Goal: Task Accomplishment & Management: Use online tool/utility

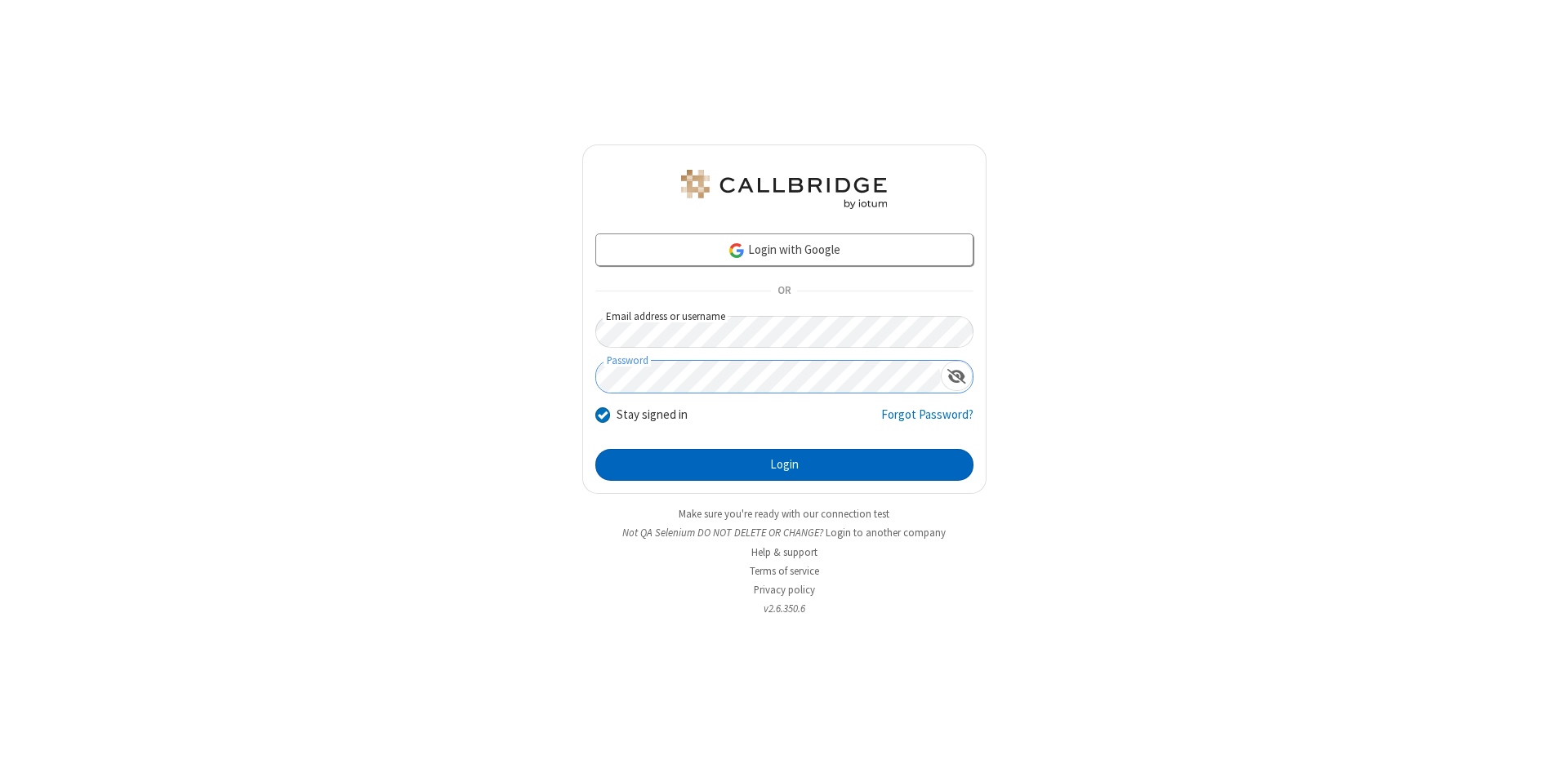
click at [784, 465] on button "Login" at bounding box center [784, 465] width 378 height 33
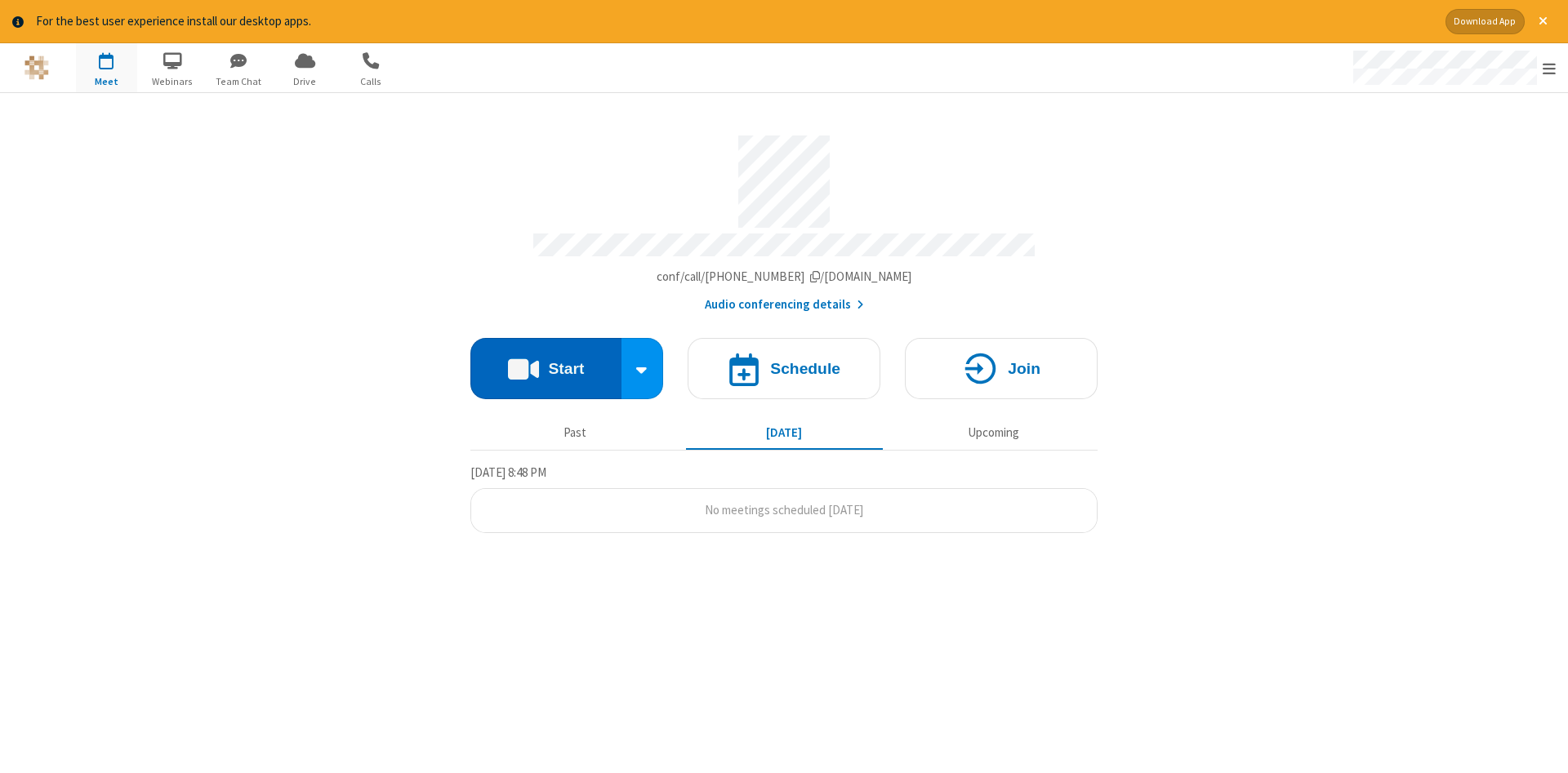
click at [545, 363] on button "Start" at bounding box center [546, 369] width 152 height 62
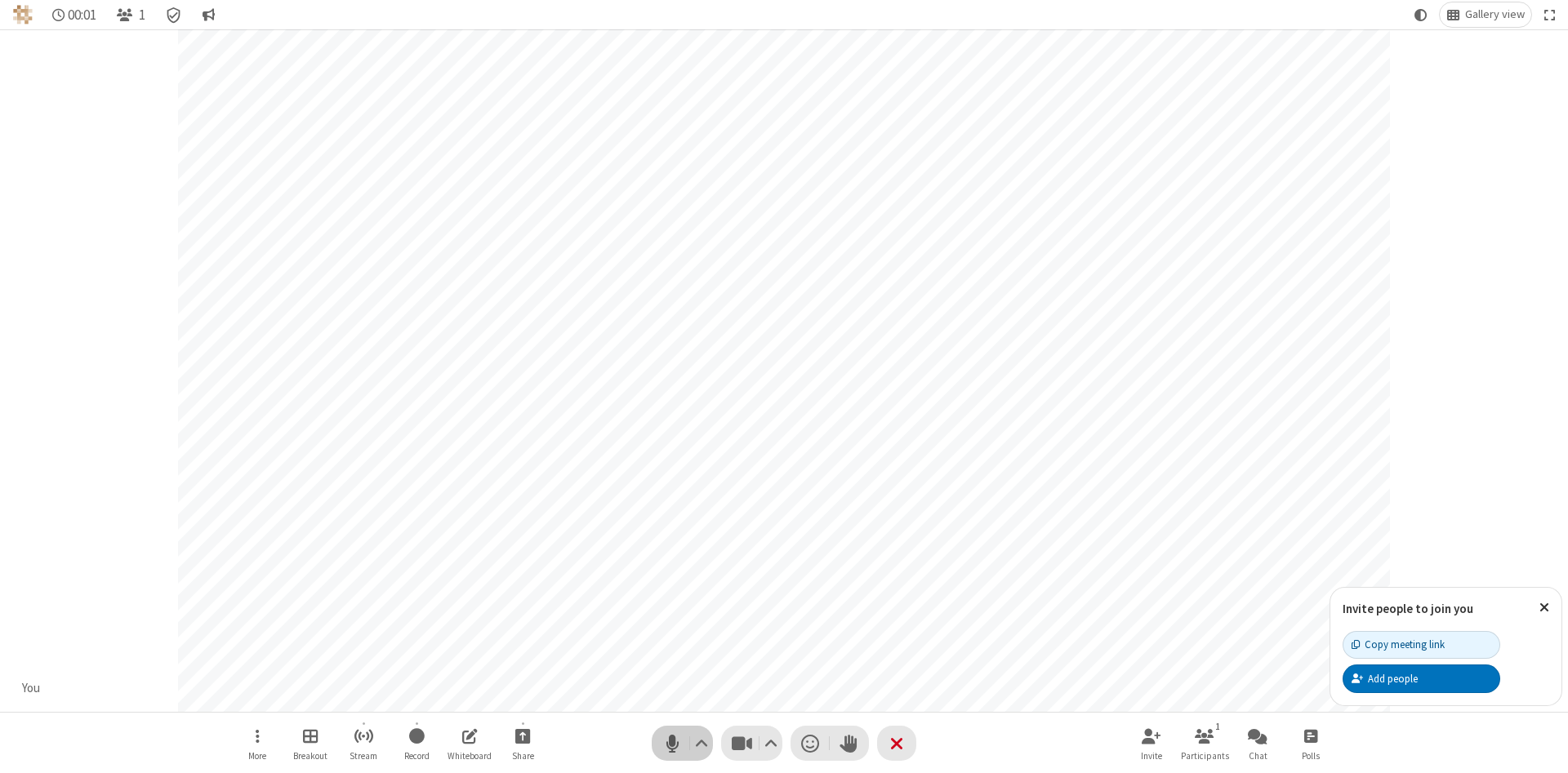
click at [672, 743] on span "Mute (Alt+A)" at bounding box center [672, 743] width 25 height 24
click at [672, 743] on span "Unmute (Alt+A)" at bounding box center [672, 743] width 25 height 24
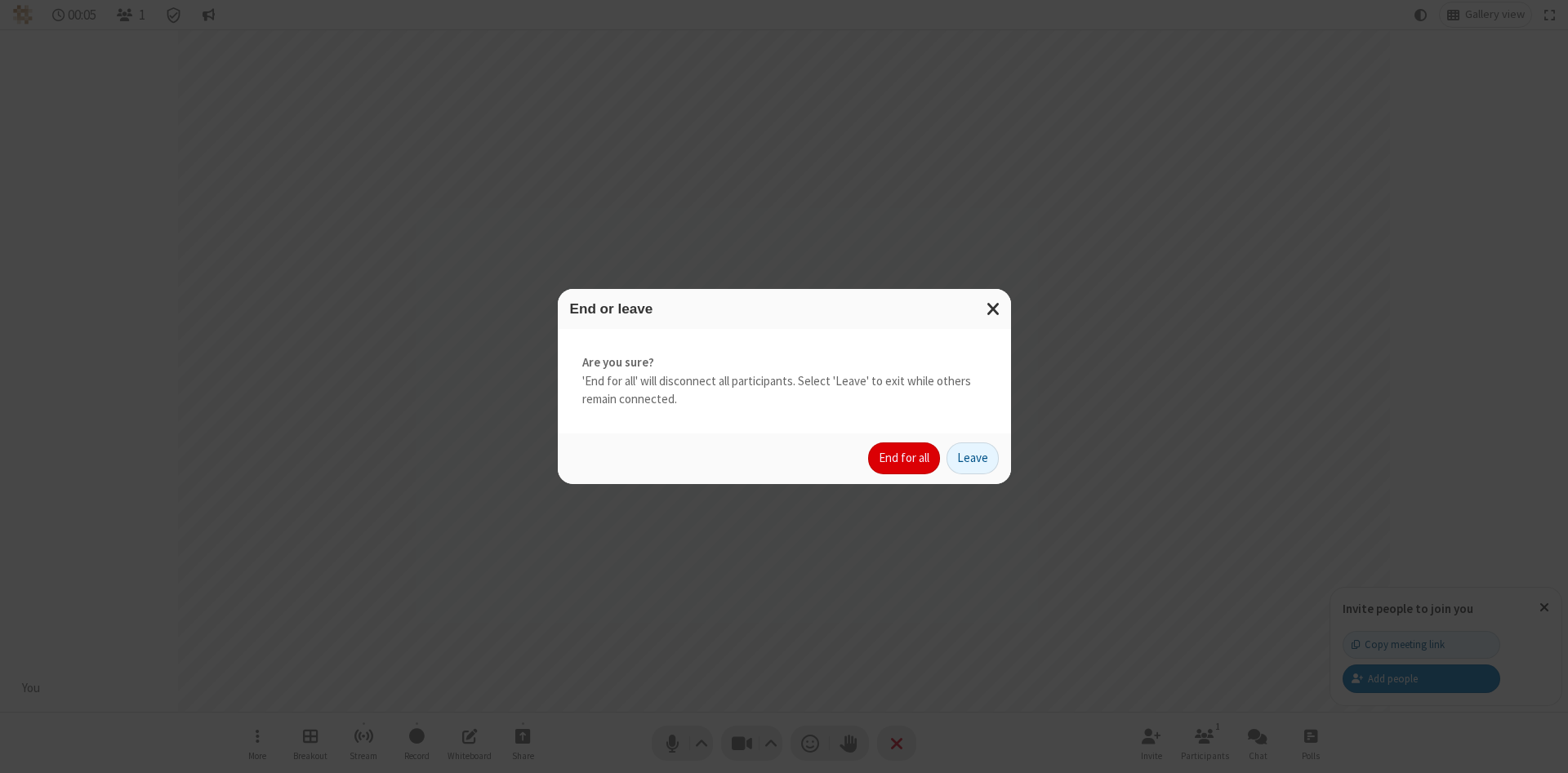
click at [905, 458] on button "End for all" at bounding box center [905, 459] width 72 height 33
